Goal: Navigation & Orientation: Find specific page/section

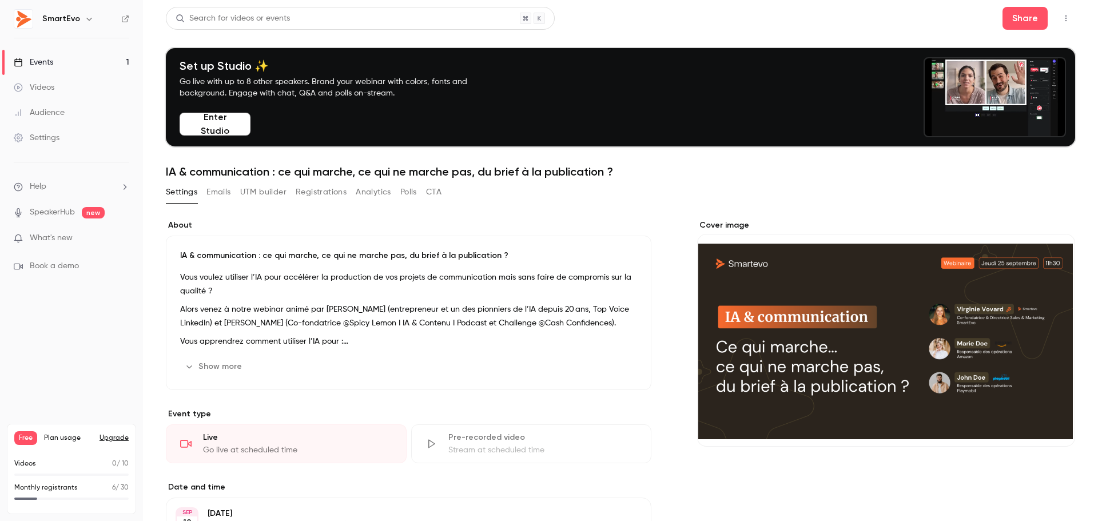
scroll to position [57, 0]
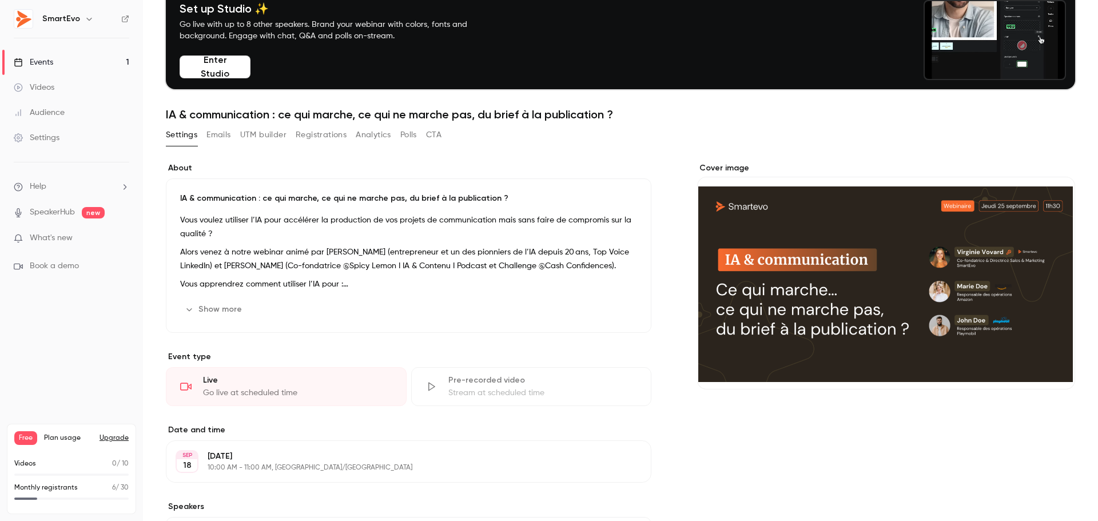
click at [51, 61] on div "Events" at bounding box center [33, 62] width 39 height 11
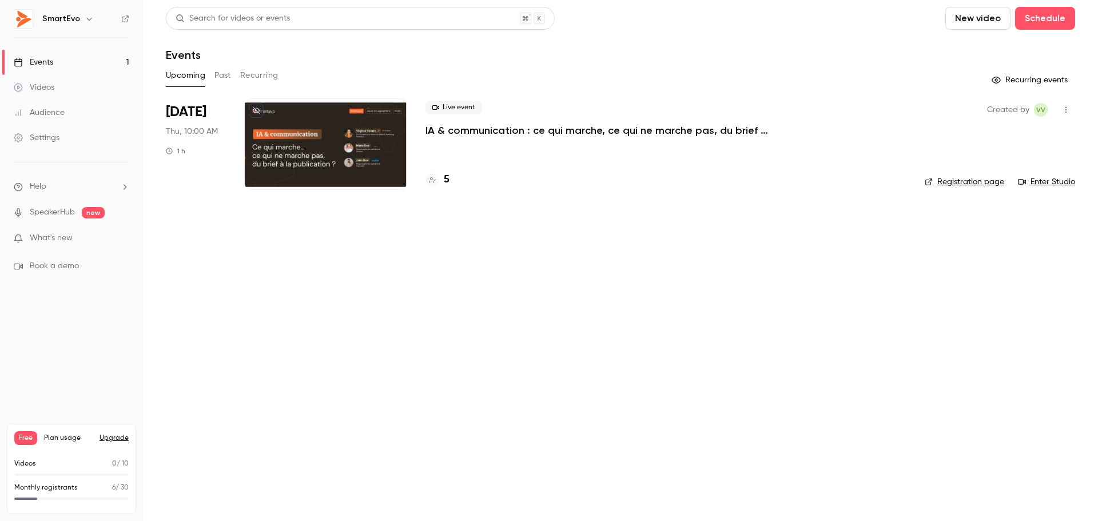
click at [442, 178] on div "5" at bounding box center [438, 179] width 24 height 15
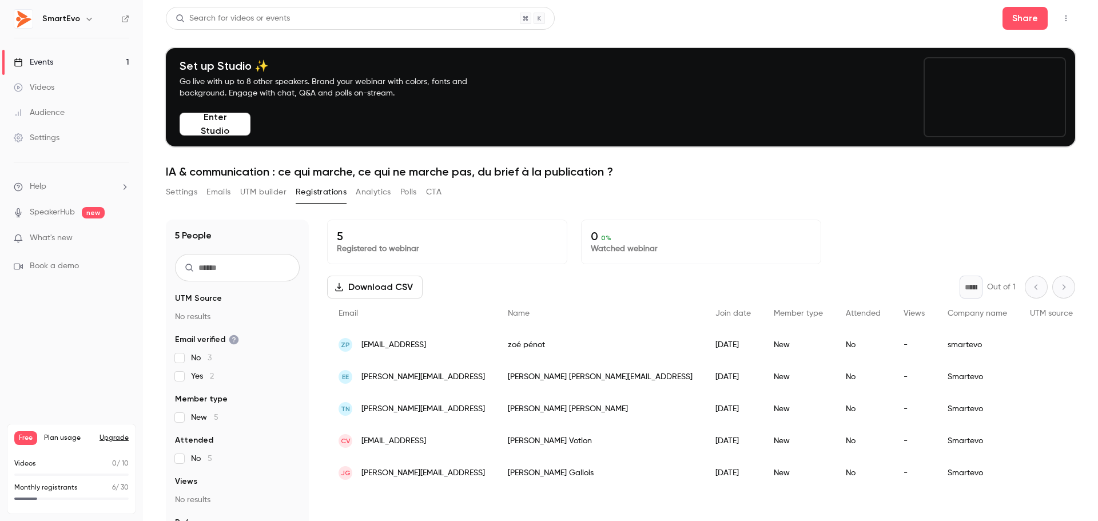
scroll to position [57, 0]
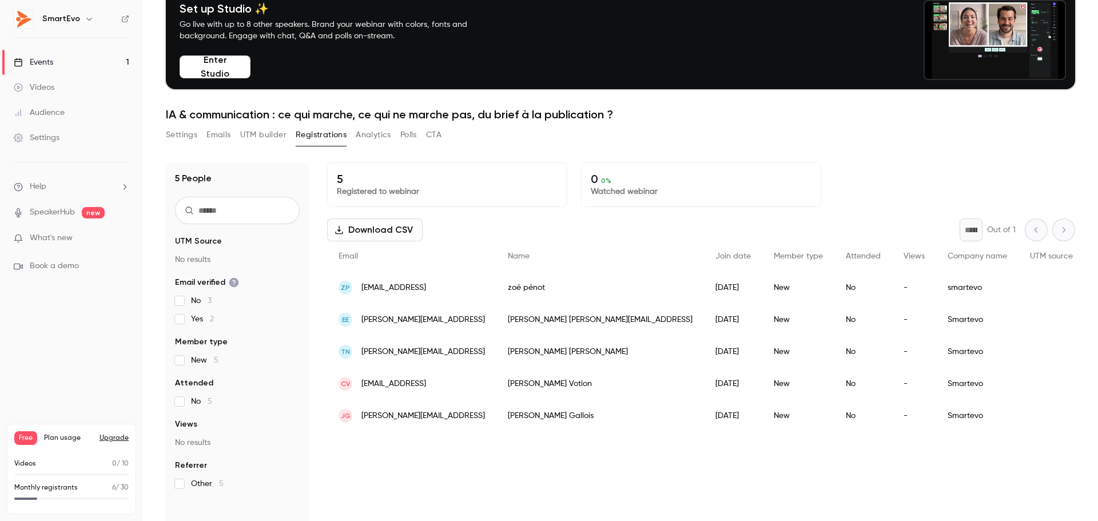
click at [47, 59] on div "Events" at bounding box center [33, 62] width 39 height 11
